Goal: Information Seeking & Learning: Learn about a topic

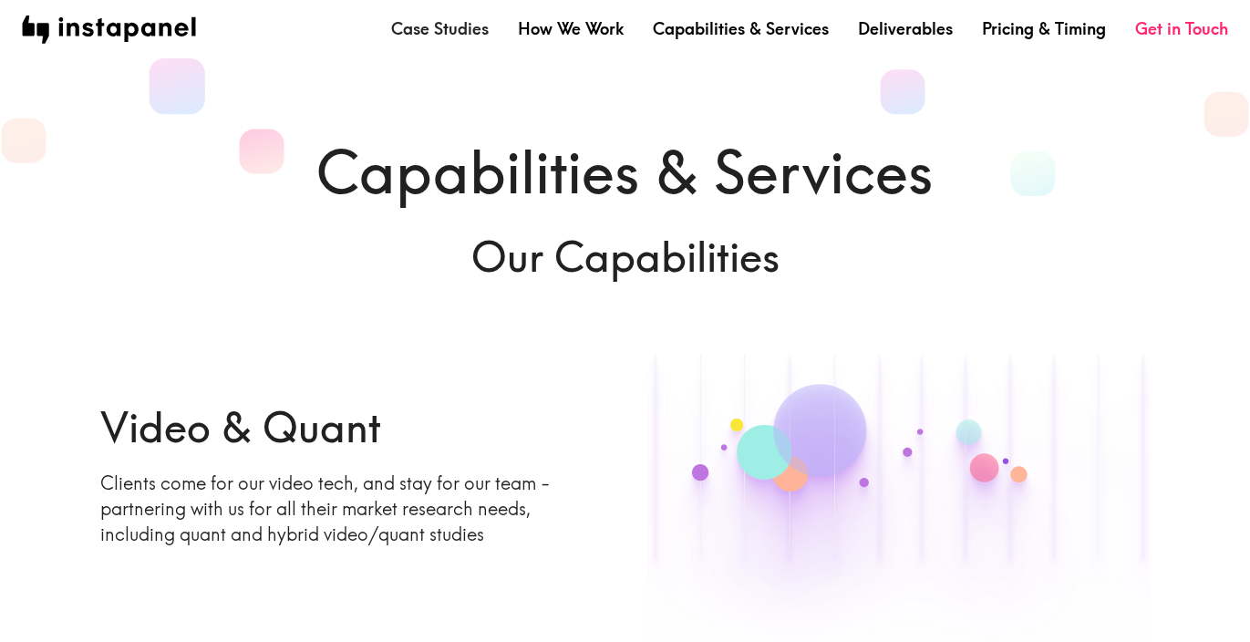
click at [462, 33] on link "Case Studies" at bounding box center [440, 28] width 98 height 23
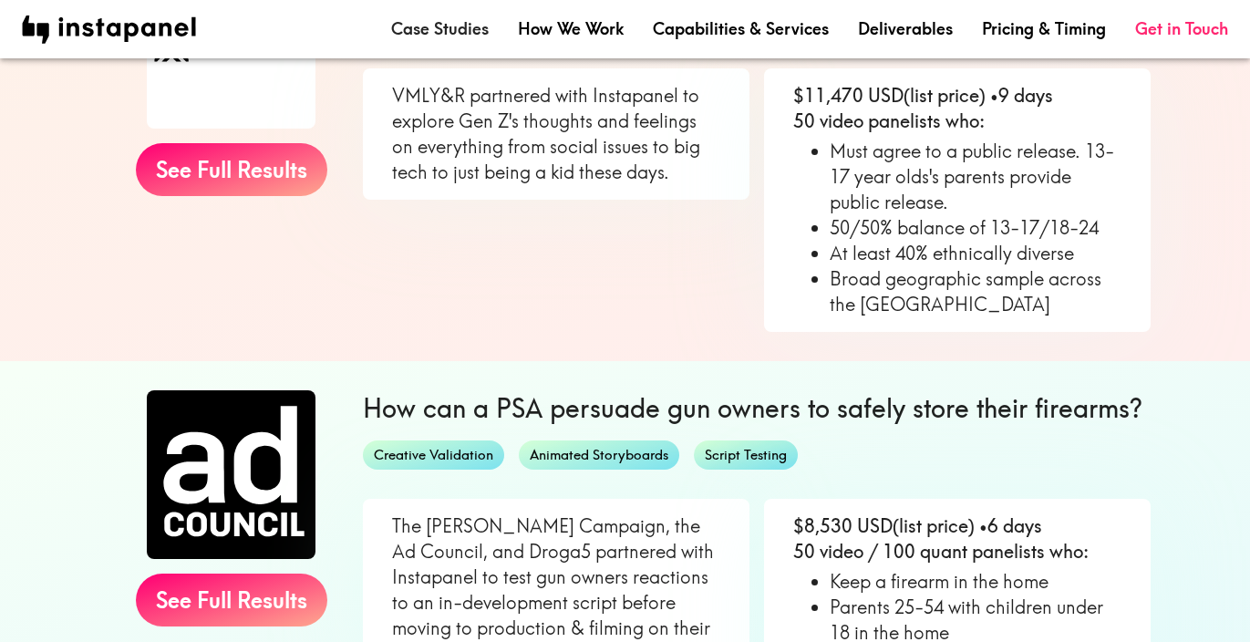
scroll to position [477, 0]
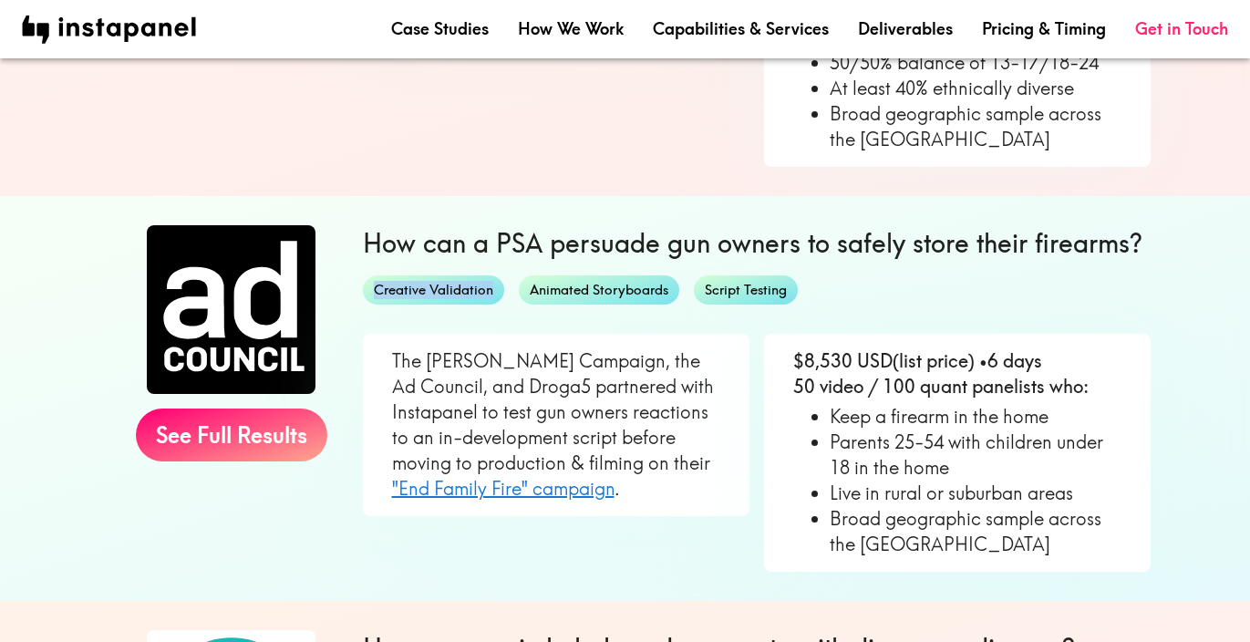
drag, startPoint x: 492, startPoint y: 290, endPoint x: 375, endPoint y: 292, distance: 117.6
click at [375, 292] on span "Creative Validation" at bounding box center [433, 290] width 141 height 19
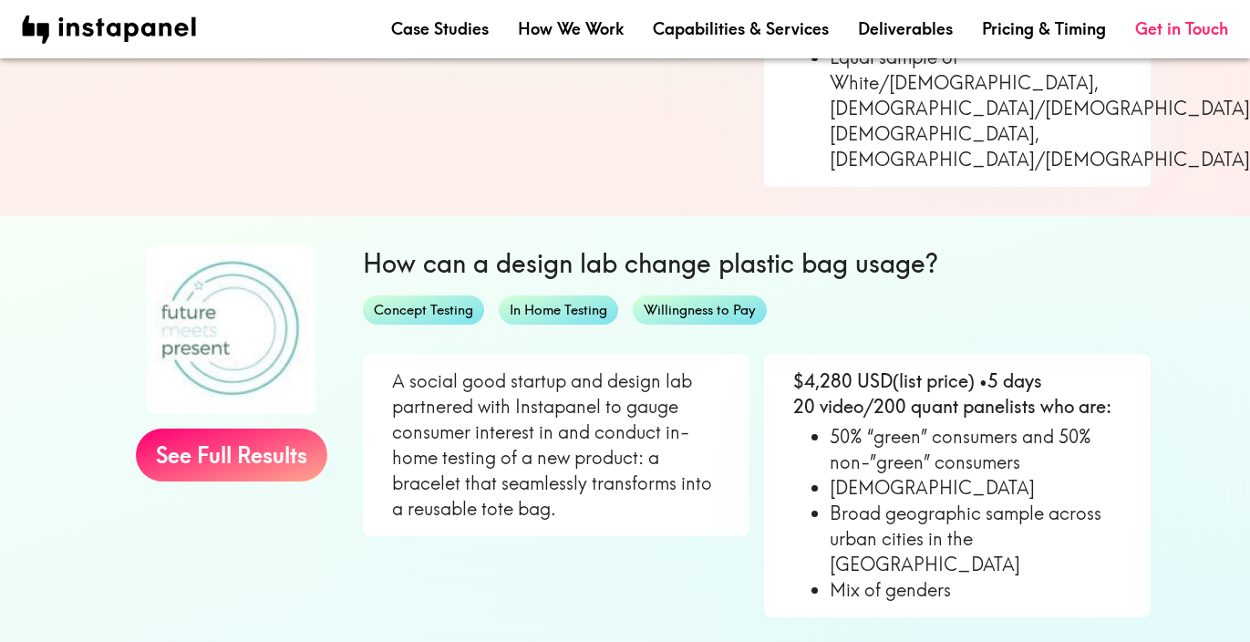
scroll to position [1346, 0]
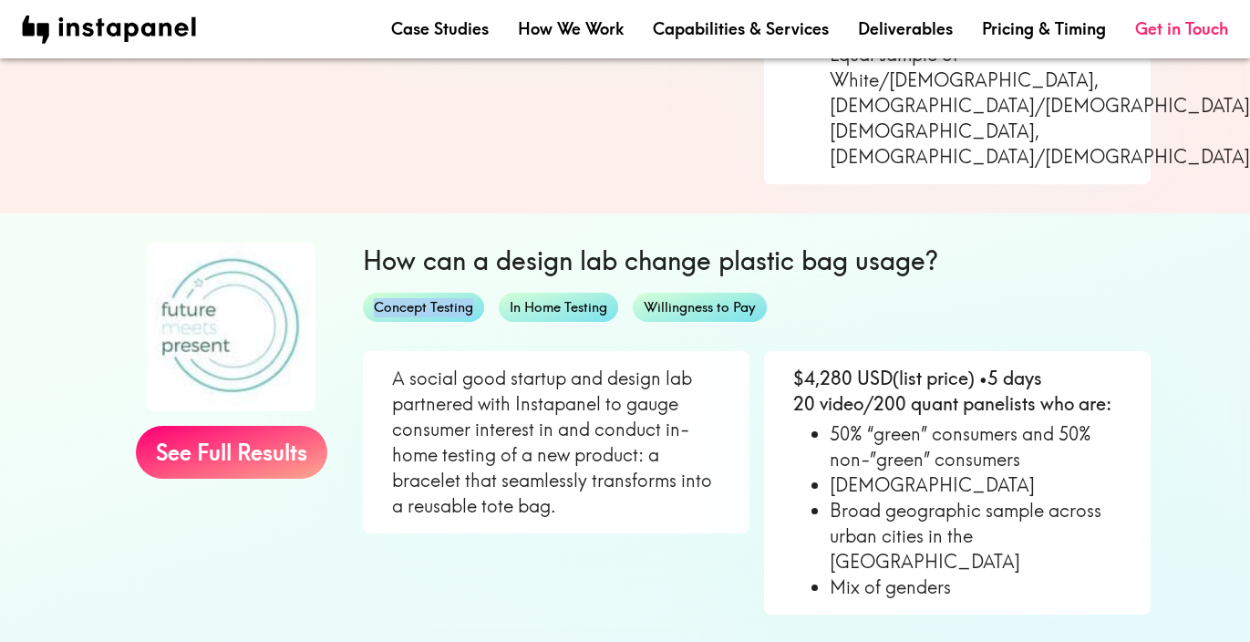
drag, startPoint x: 375, startPoint y: 256, endPoint x: 496, endPoint y: 256, distance: 121.3
click at [496, 293] on div "Concept Testing In Home Testing Willingness to Pay" at bounding box center [757, 307] width 788 height 29
copy span "Concept Testing"
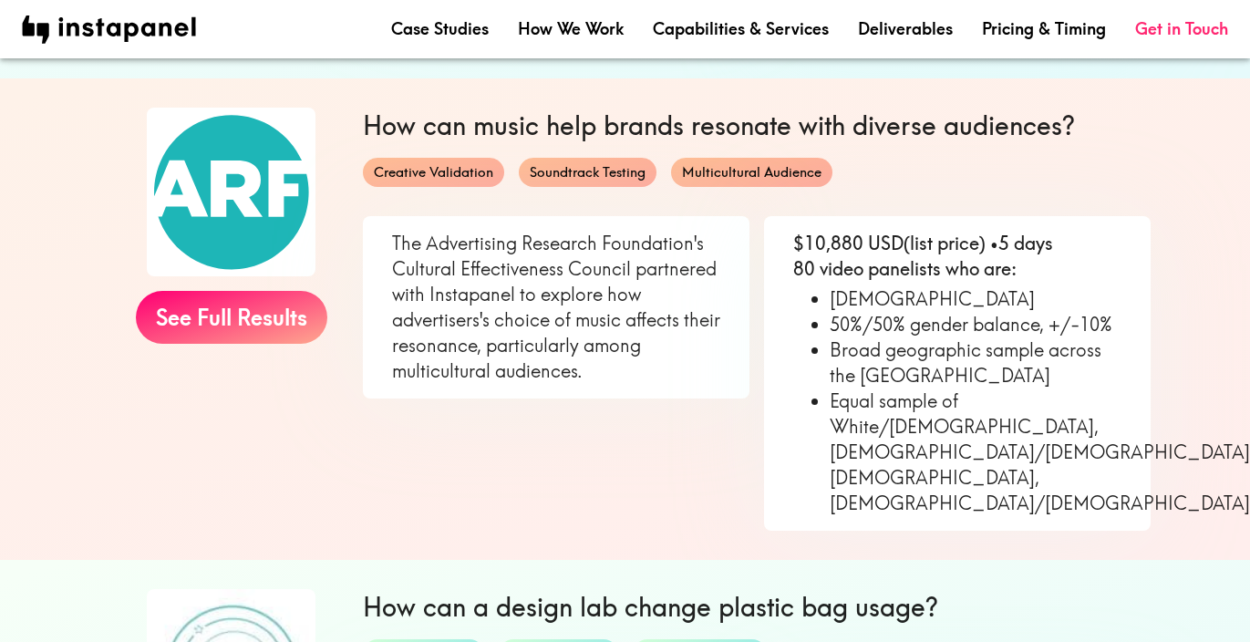
scroll to position [1800, 0]
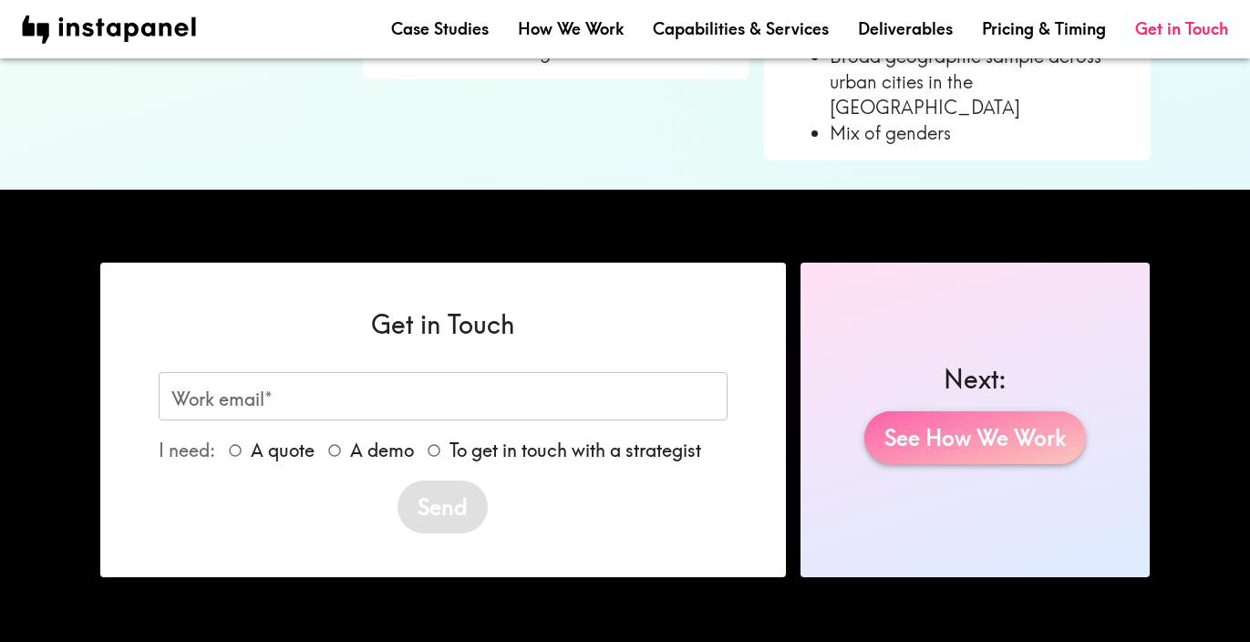
click at [981, 411] on link "See How We Work" at bounding box center [975, 437] width 222 height 53
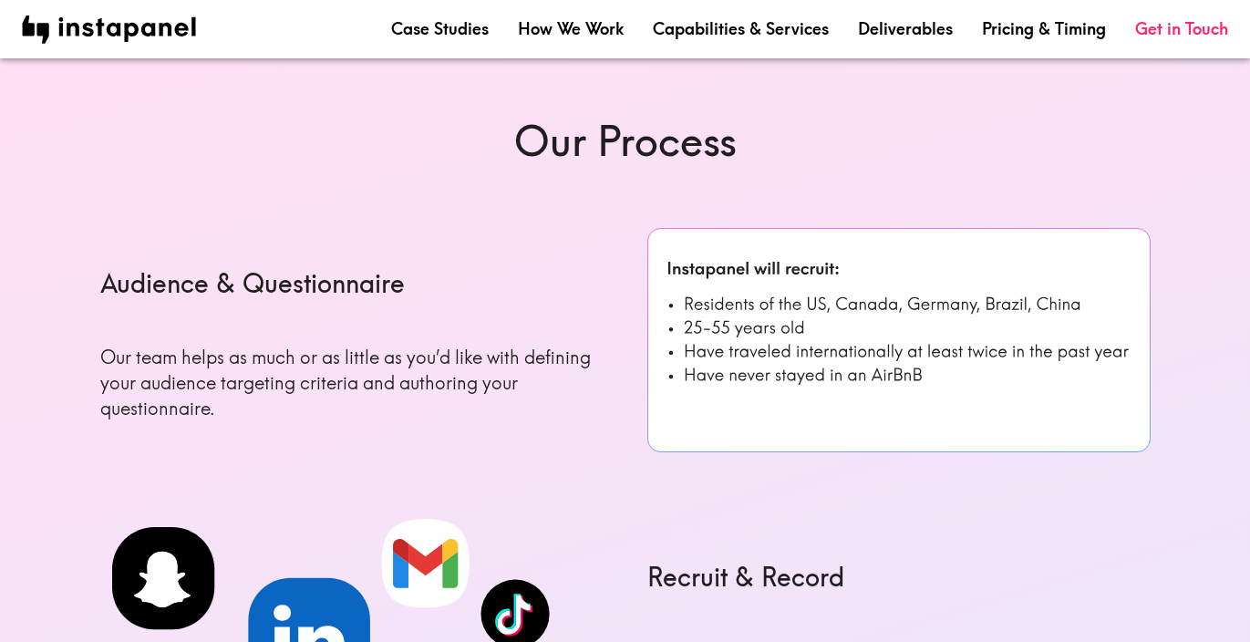
scroll to position [627, 0]
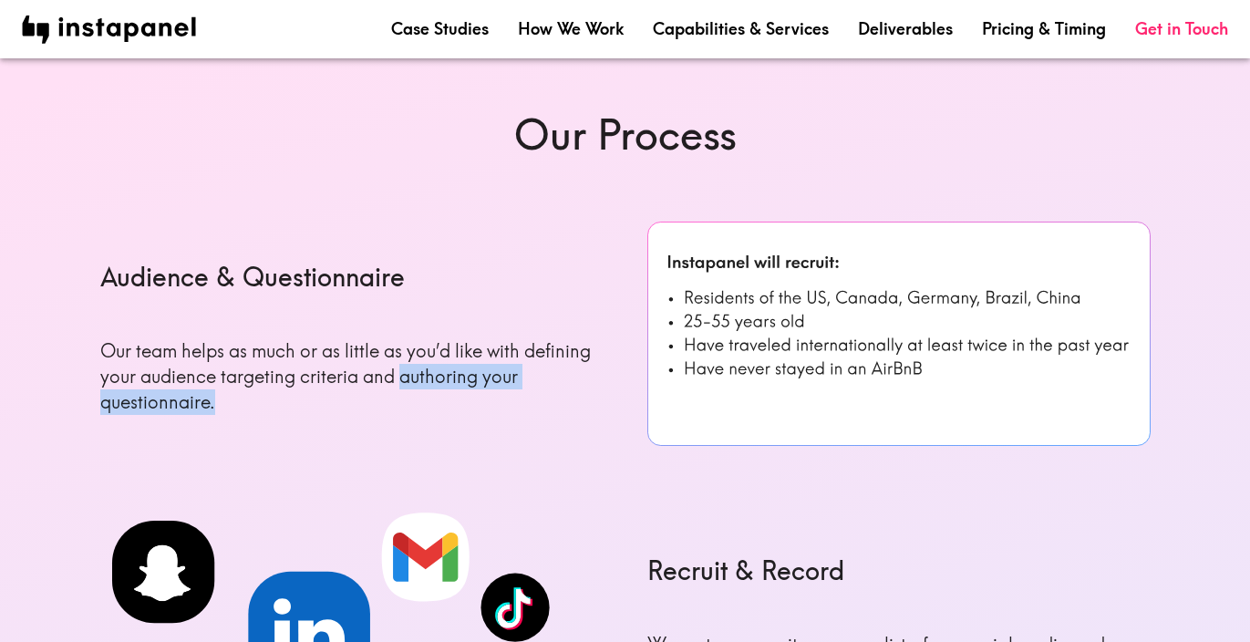
drag, startPoint x: 228, startPoint y: 411, endPoint x: 401, endPoint y: 373, distance: 177.4
click at [401, 373] on p "Our team helps as much or as little as you’d like with defining your audience t…" at bounding box center [351, 376] width 503 height 77
copy p "authoring your questionnaire."
drag, startPoint x: 919, startPoint y: 374, endPoint x: 840, endPoint y: 389, distance: 80.8
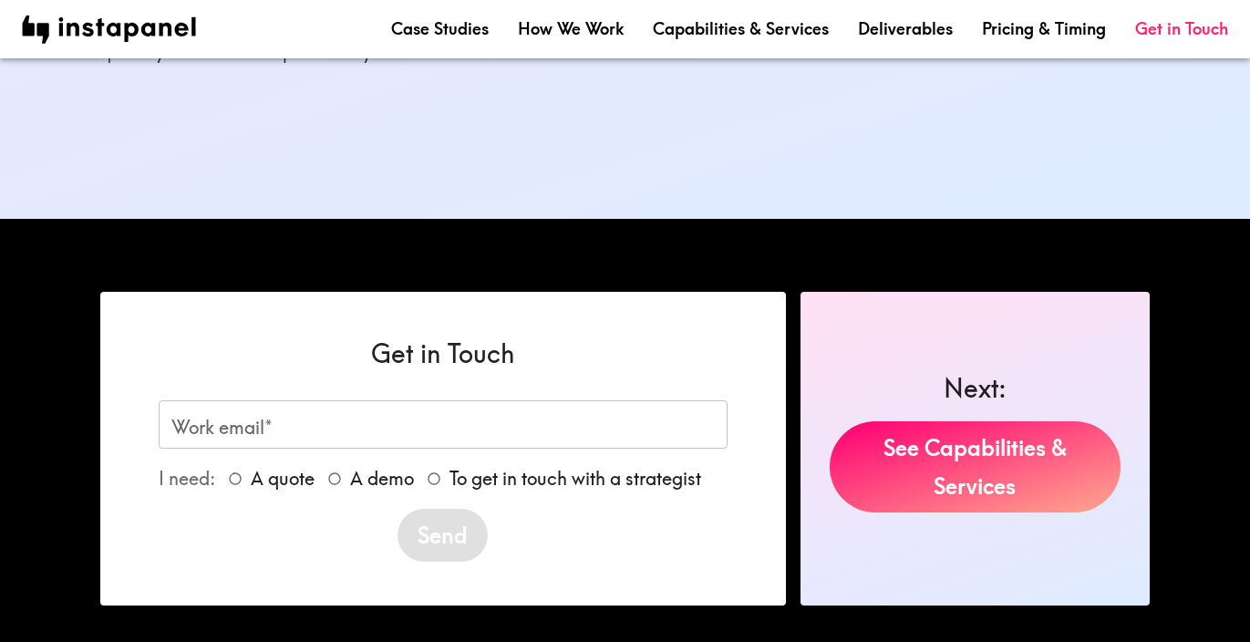
scroll to position [2115, 0]
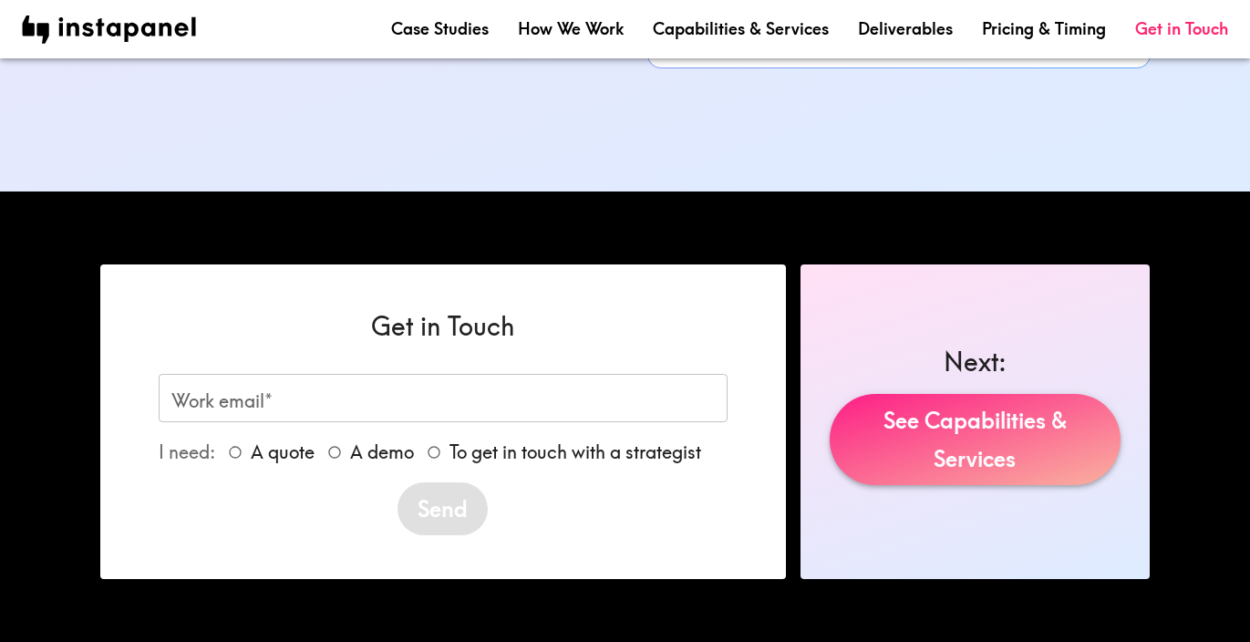
click at [987, 449] on link "See Capabilities & Services" at bounding box center [976, 439] width 292 height 91
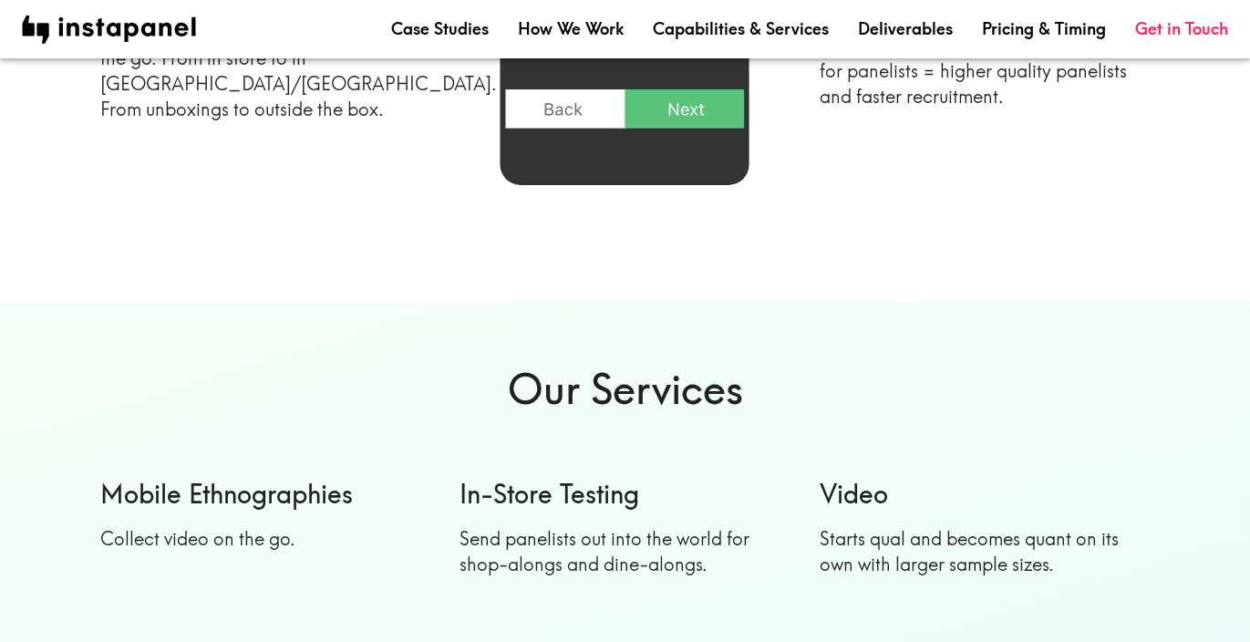
scroll to position [1403, 0]
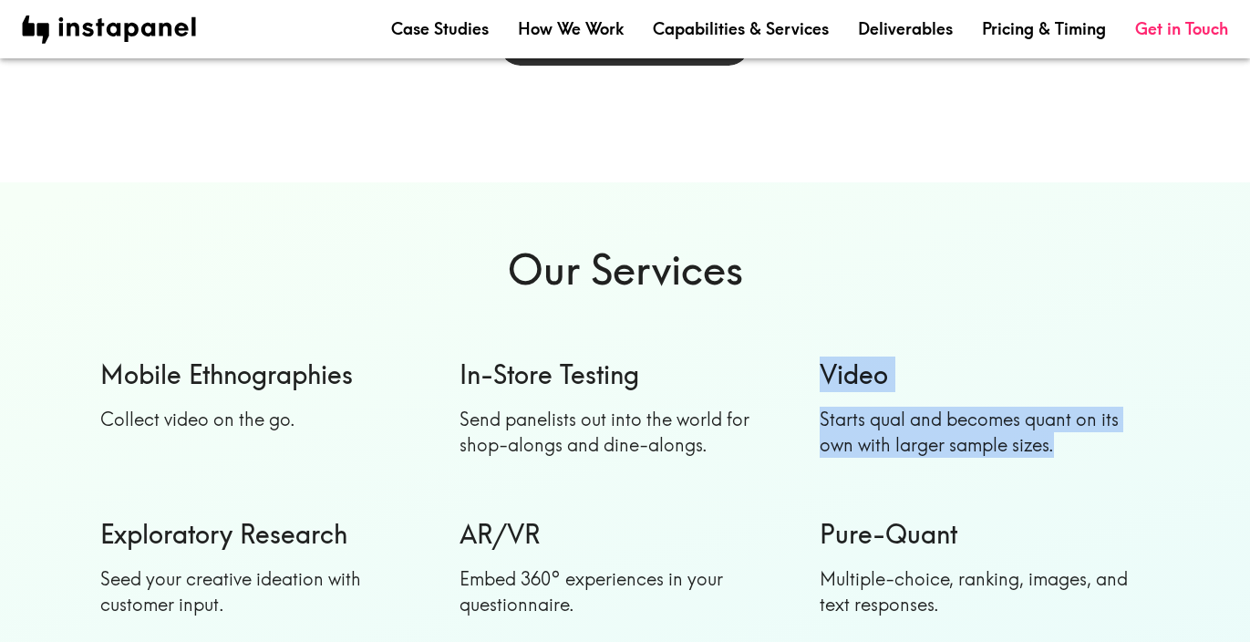
drag, startPoint x: 1056, startPoint y: 441, endPoint x: 811, endPoint y: 374, distance: 253.5
click at [811, 374] on div "Video Starts qual and becomes quant on its own with larger sample sizes." at bounding box center [971, 407] width 360 height 160
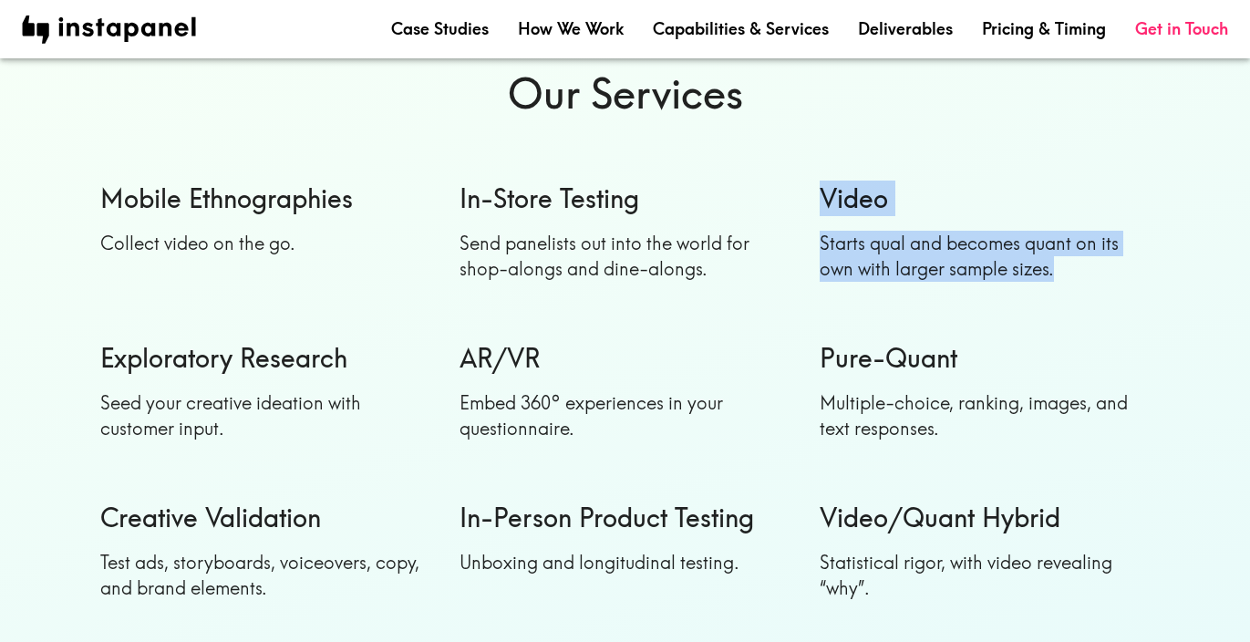
scroll to position [1580, 0]
click at [835, 213] on h6 "Video" at bounding box center [985, 198] width 331 height 36
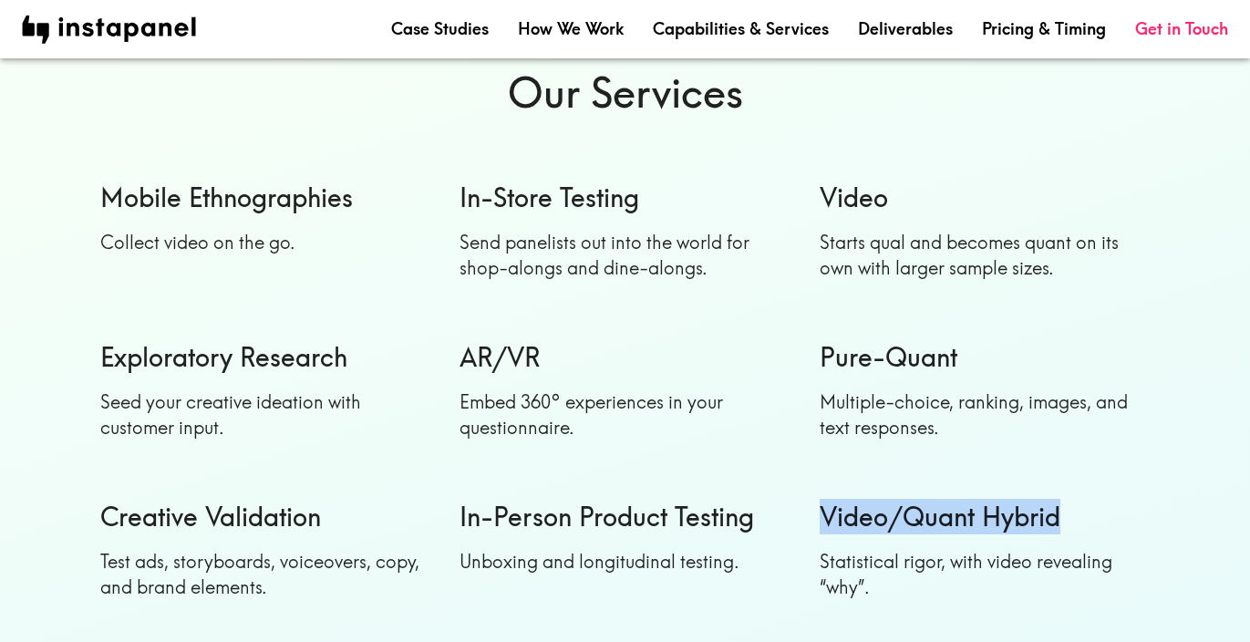
drag, startPoint x: 827, startPoint y: 514, endPoint x: 1085, endPoint y: 517, distance: 258.1
click at [1085, 517] on h6 "Video/Quant Hybrid" at bounding box center [985, 517] width 331 height 36
copy h6 "Video/Quant Hybrid"
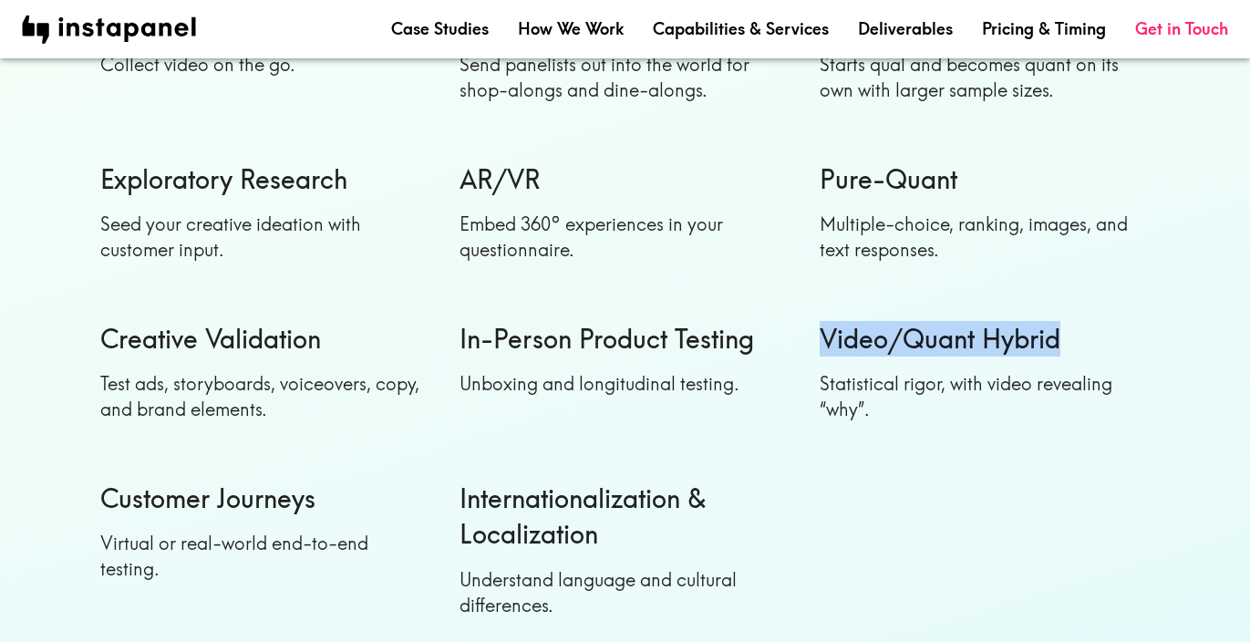
scroll to position [2379, 0]
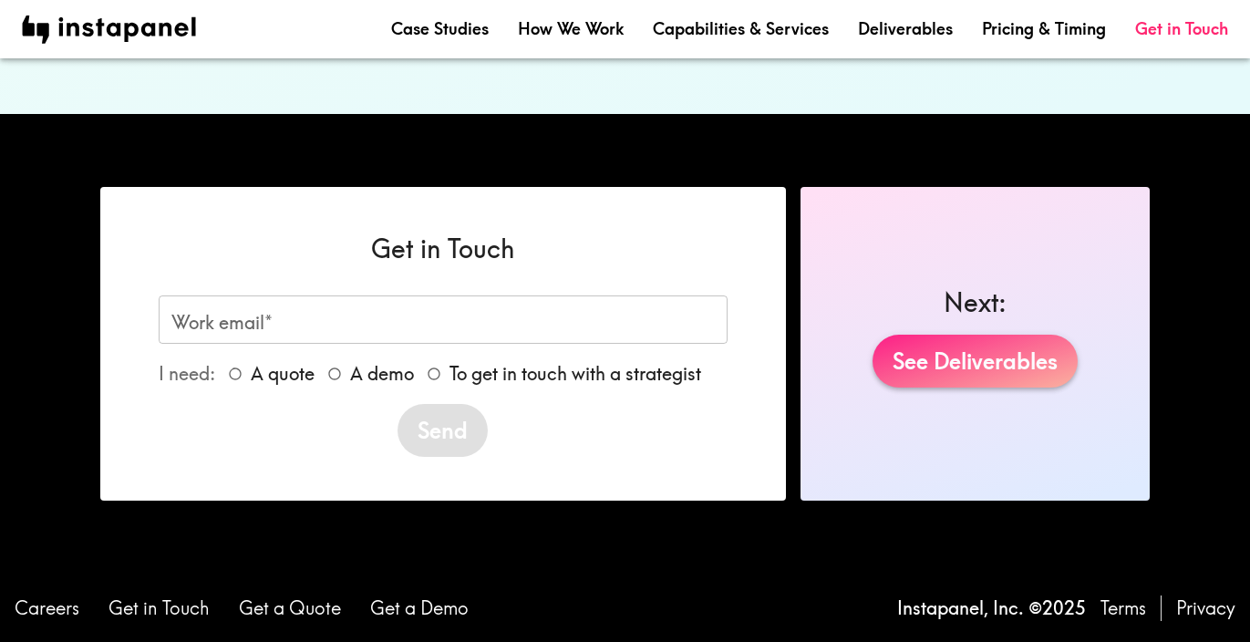
click at [957, 361] on link "See Deliverables" at bounding box center [975, 361] width 205 height 53
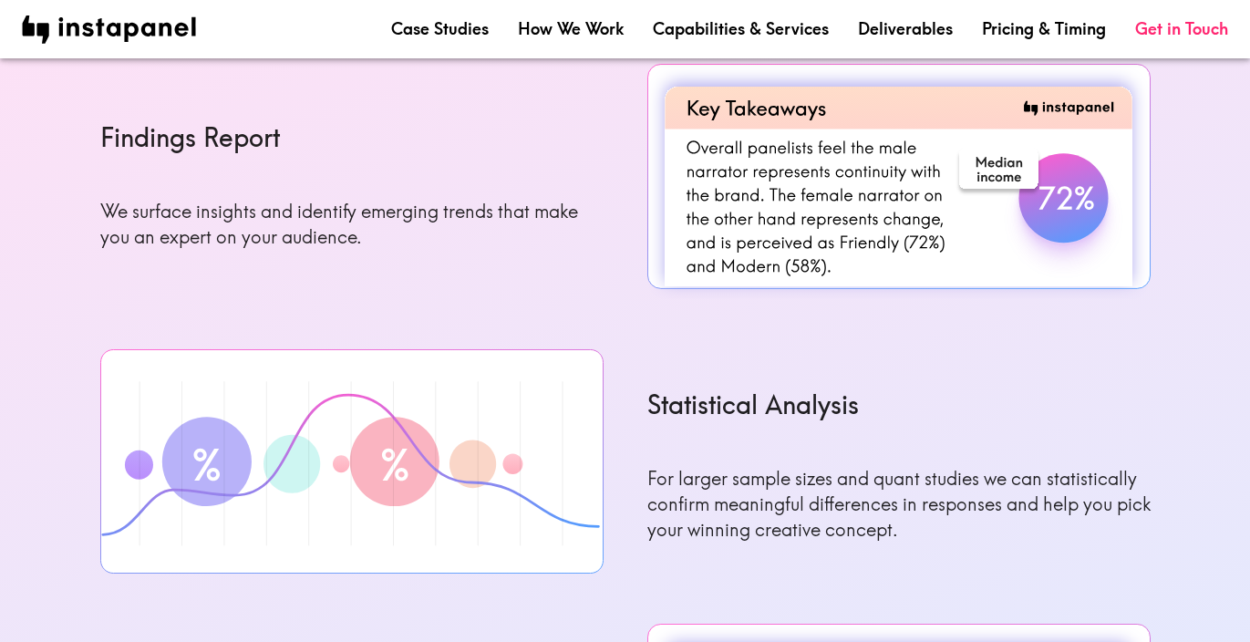
scroll to position [1977, 0]
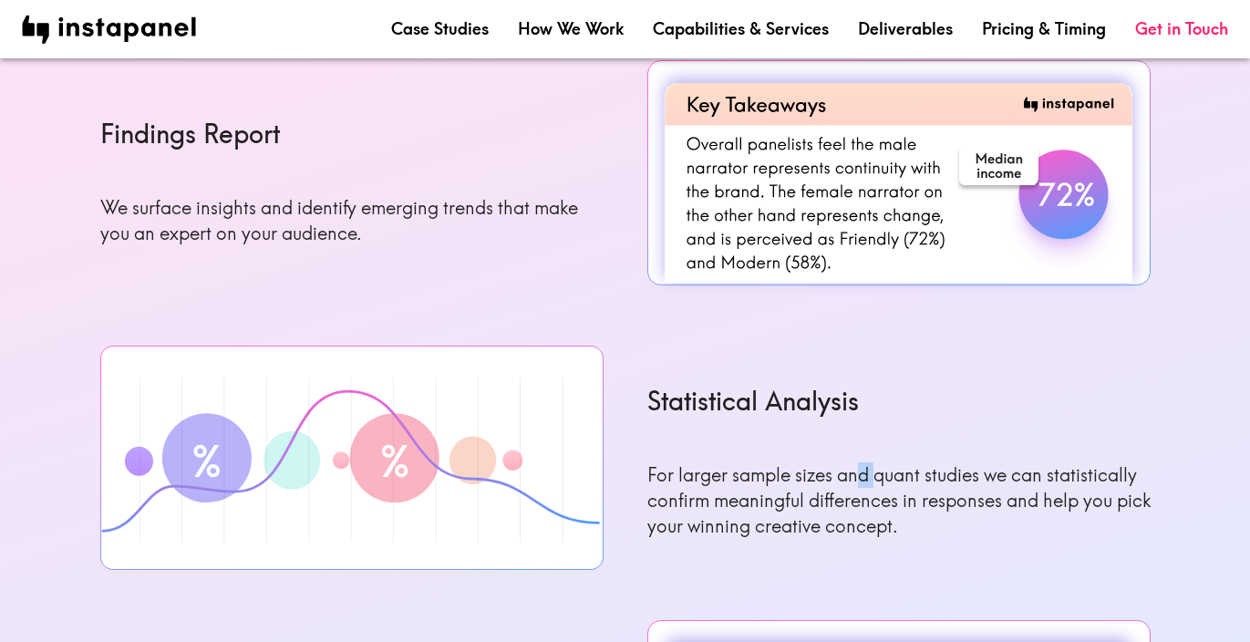
drag, startPoint x: 860, startPoint y: 486, endPoint x: 879, endPoint y: 486, distance: 19.1
click at [879, 486] on p "For larger sample sizes and quant studies we can statistically confirm meaningf…" at bounding box center [898, 500] width 503 height 77
drag, startPoint x: 879, startPoint y: 486, endPoint x: 907, endPoint y: 486, distance: 28.3
click at [907, 486] on p "For larger sample sizes and quant studies we can statistically confirm meaningf…" at bounding box center [898, 500] width 503 height 77
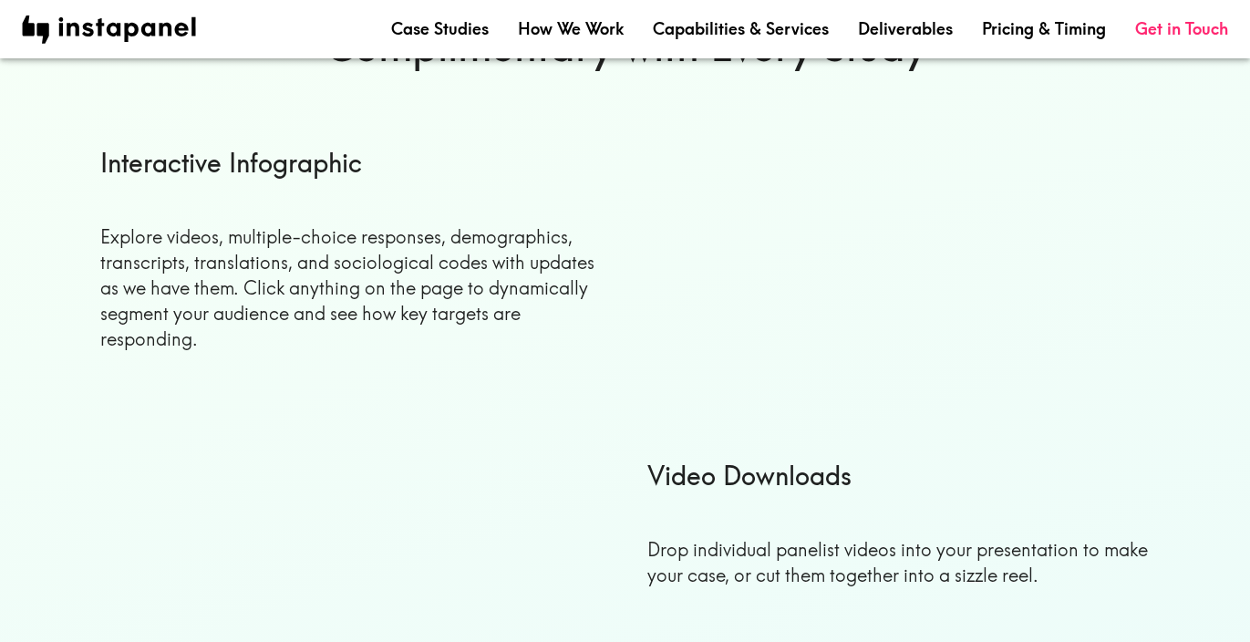
scroll to position [0, 0]
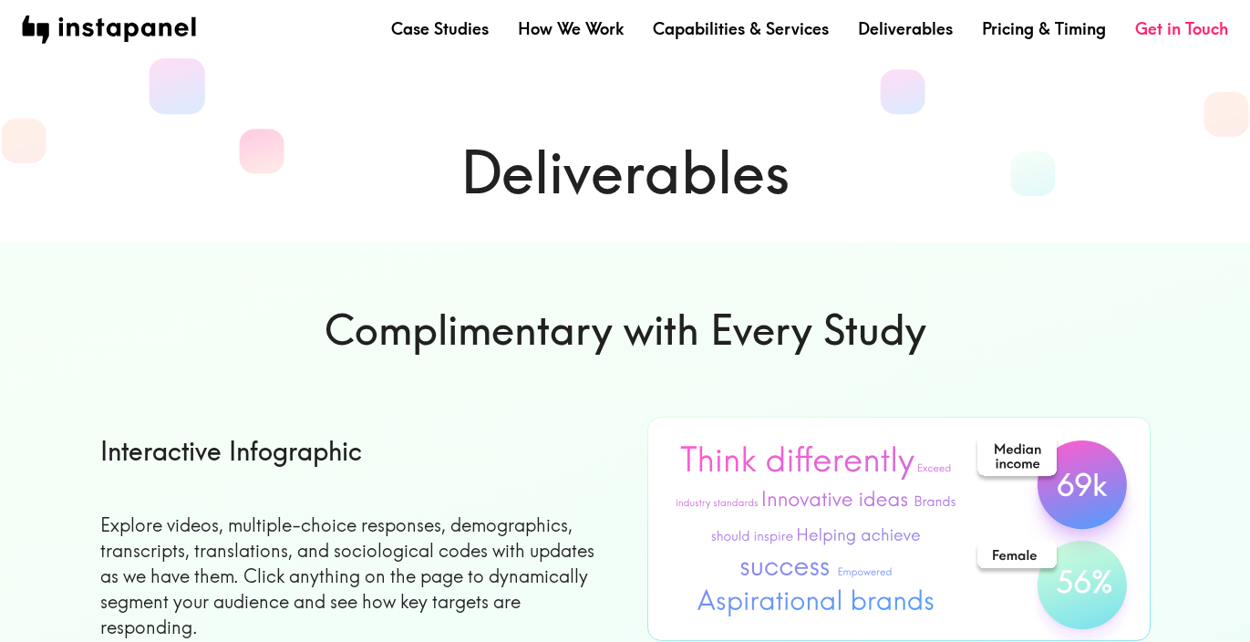
click at [1028, 41] on nav "Case Studies How We Work Capabilities & Services Deliverables Pricing & Timing …" at bounding box center [625, 30] width 1206 height 28
click at [1019, 35] on link "Pricing & Timing" at bounding box center [1044, 28] width 124 height 23
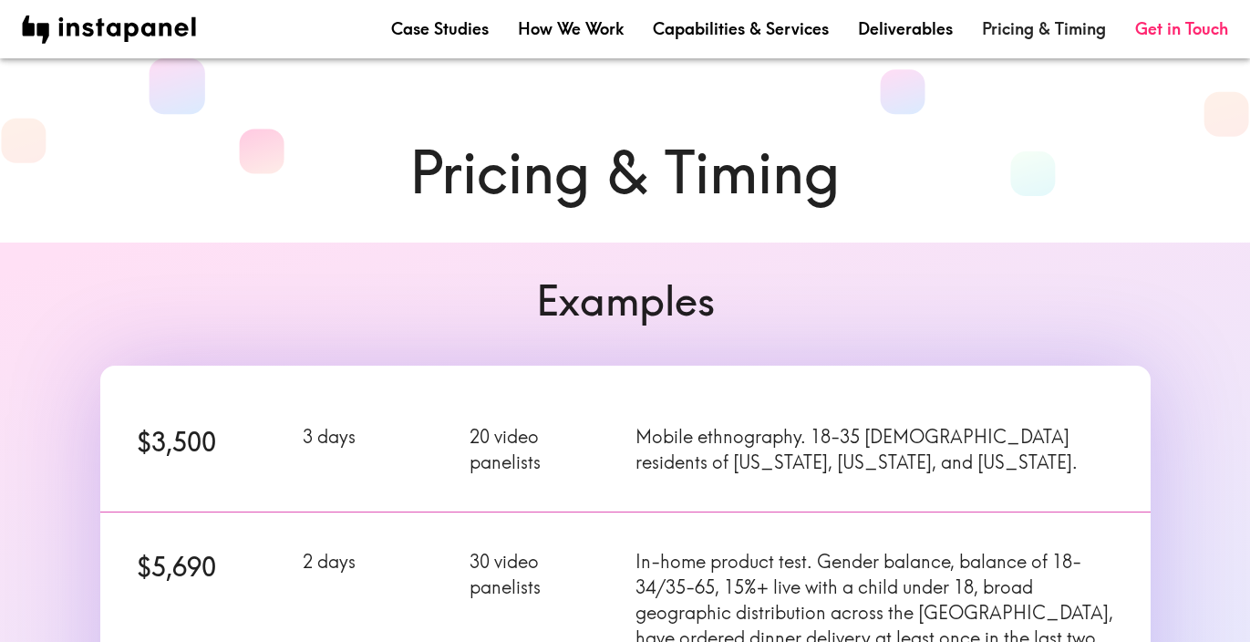
scroll to position [160, 0]
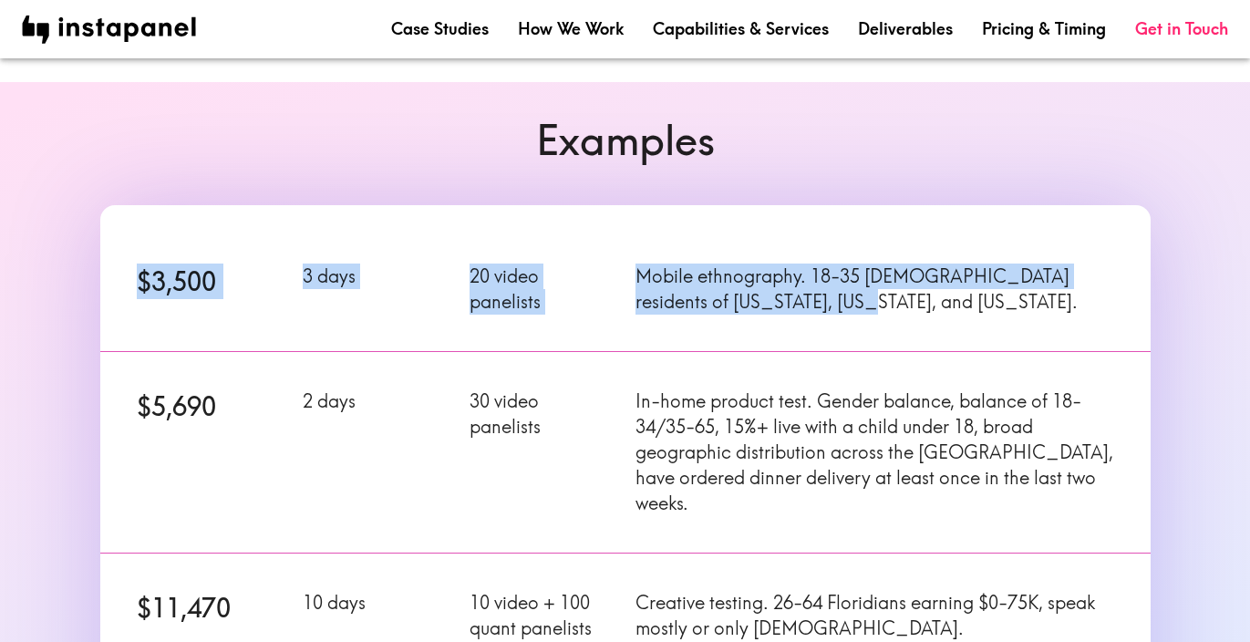
drag, startPoint x: 137, startPoint y: 278, endPoint x: 839, endPoint y: 308, distance: 702.7
click at [839, 308] on div "$3,500 3 days 20 video panelists Mobile ethnography. 18-35 [DEMOGRAPHIC_DATA] r…" at bounding box center [614, 278] width 1072 height 146
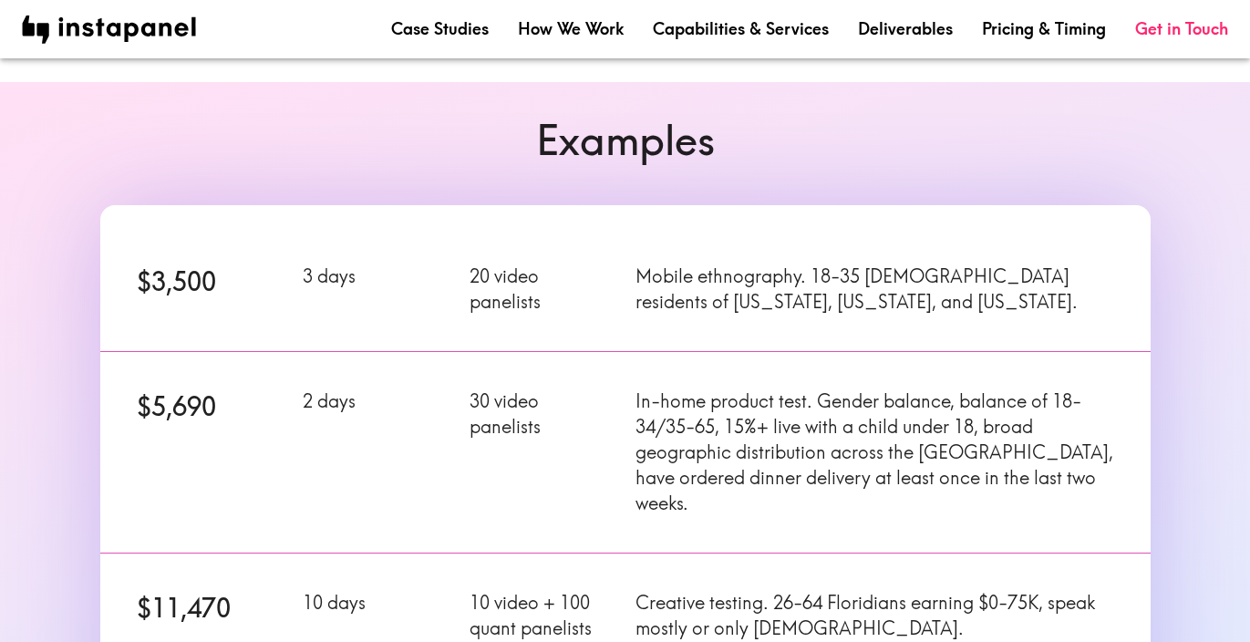
click at [633, 368] on div "In-home product test. Gender balance, balance of 18-34/35-65, 15%+ live with a …" at bounding box center [864, 442] width 500 height 150
